Goal: Information Seeking & Learning: Learn about a topic

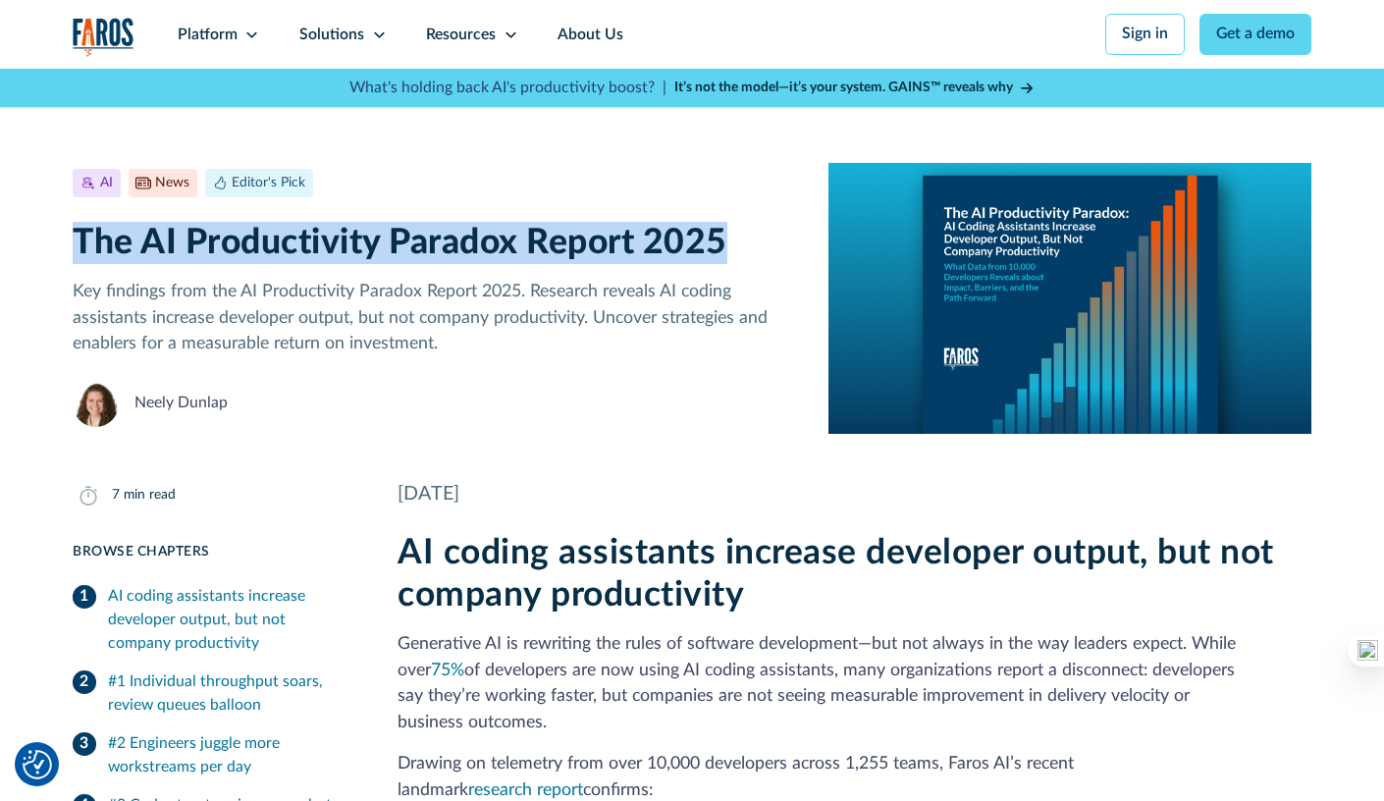
drag, startPoint x: 740, startPoint y: 246, endPoint x: 59, endPoint y: 246, distance: 681.1
click at [59, 246] on div "AI News Editor's Pick [DATE] 7 min read The AI Productivity Paradox Report 2025…" at bounding box center [692, 252] width 1384 height 364
copy h1 "The AI Productivity Paradox Report 2025"
